Goal: Information Seeking & Learning: Learn about a topic

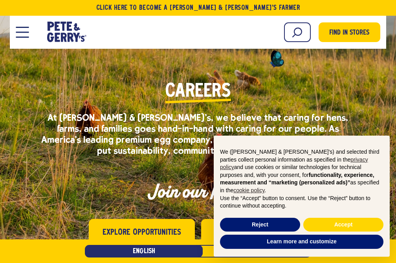
scroll to position [32, 0]
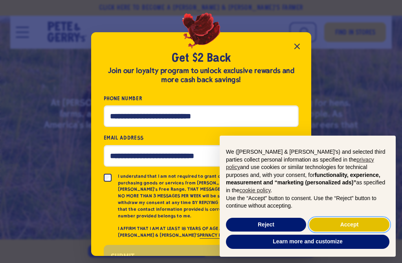
click at [328, 221] on button "Accept" at bounding box center [349, 225] width 80 height 14
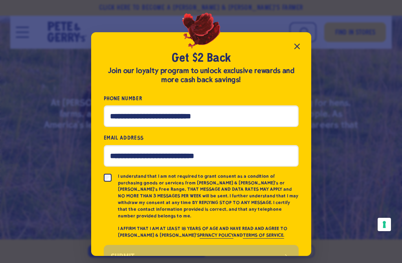
click at [294, 48] on icon "Close popup" at bounding box center [296, 46] width 9 height 9
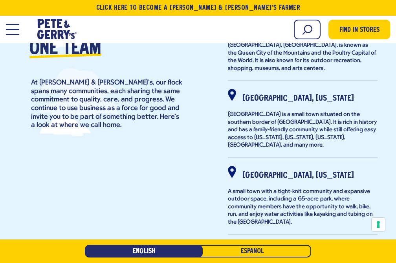
scroll to position [301, 0]
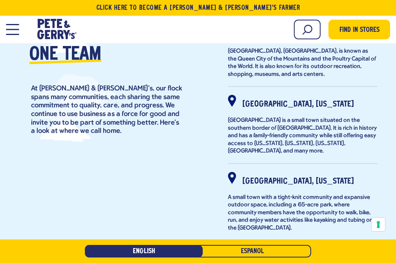
click at [233, 99] on div at bounding box center [232, 101] width 8 height 12
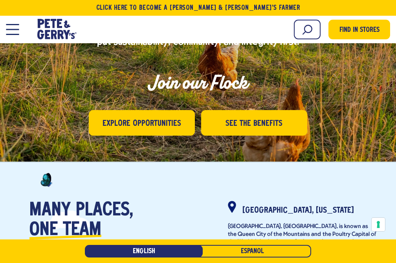
scroll to position [127, 0]
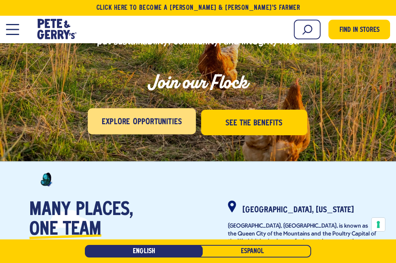
click at [148, 125] on span "Explore Opportunities" at bounding box center [142, 122] width 80 height 13
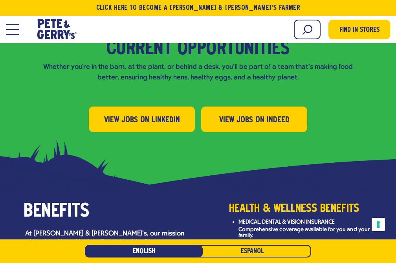
scroll to position [854, 0]
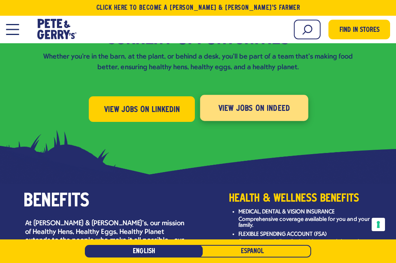
click at [229, 102] on span "View Jobs on Indeed" at bounding box center [255, 108] width 72 height 13
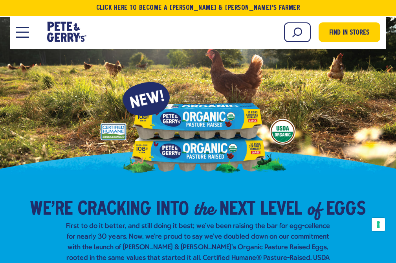
click at [27, 37] on span "Open Mobile Menu Modal Dialog" at bounding box center [22, 37] width 13 height 1
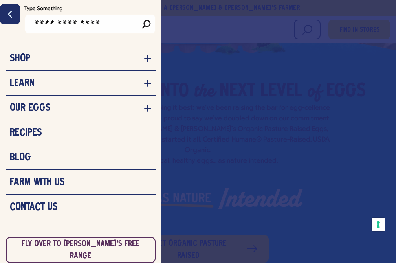
click at [70, 28] on input "Type Something" at bounding box center [90, 24] width 132 height 20
type input "*******"
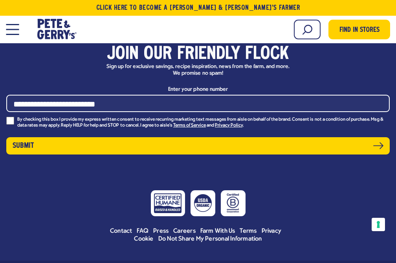
scroll to position [2352, 0]
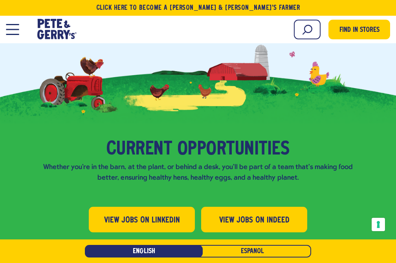
scroll to position [753, 0]
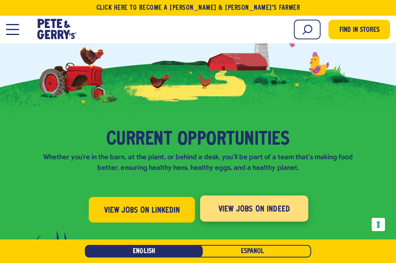
click at [233, 203] on span "View Jobs on Indeed" at bounding box center [255, 209] width 72 height 13
